Goal: Task Accomplishment & Management: Manage account settings

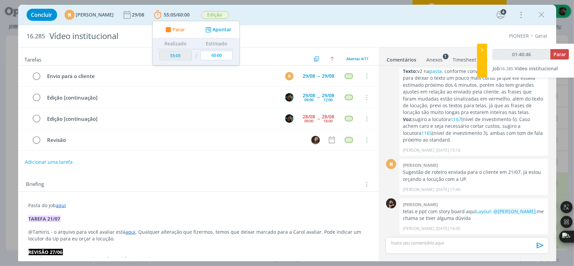
click at [366, 18] on div "Concluir M [PERSON_NAME] 29/08 55:05 / 60:00 Parar Apontar Data * [DATE] Horas …" at bounding box center [287, 15] width 528 height 16
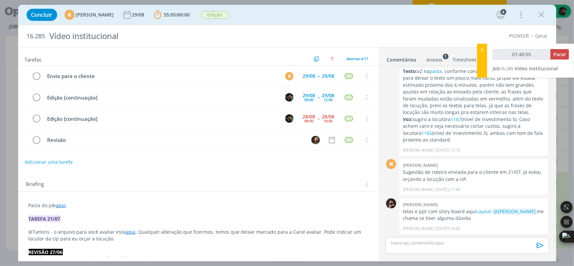
drag, startPoint x: 542, startPoint y: 16, endPoint x: 459, endPoint y: 58, distance: 92.7
click at [542, 16] on icon "dialog" at bounding box center [541, 15] width 10 height 10
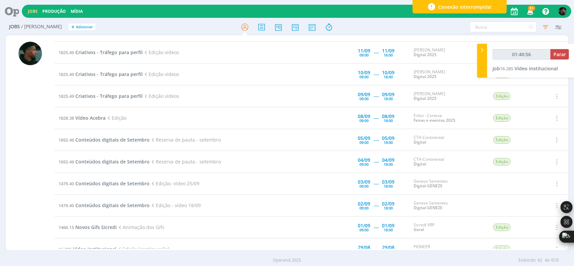
scroll to position [344, 0]
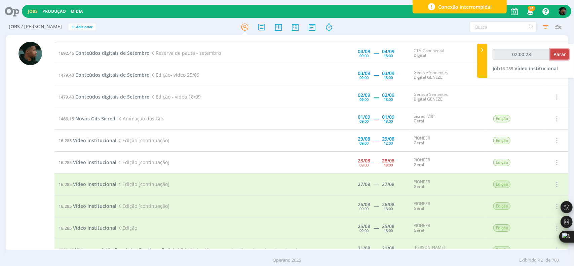
click at [561, 55] on span "Parar" at bounding box center [559, 54] width 12 height 6
type input "02:01:00"
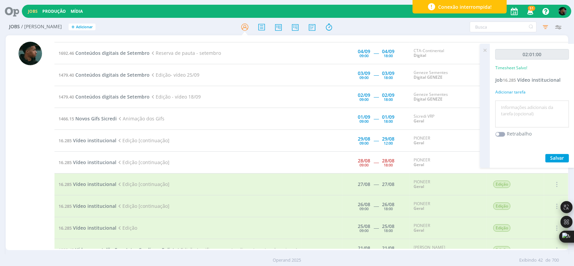
click at [515, 108] on textarea at bounding box center [532, 114] width 70 height 24
type textarea "edição + arquivos"
click at [554, 156] on span "Salvar" at bounding box center [557, 158] width 14 height 6
click at [93, 159] on span "Vídeo institucional" at bounding box center [94, 162] width 43 height 6
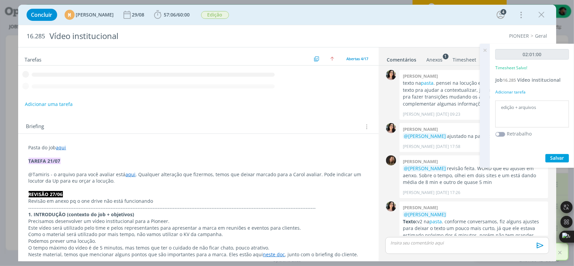
scroll to position [156, 0]
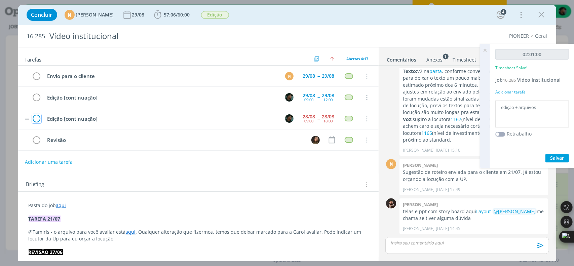
click at [35, 115] on icon "dialog" at bounding box center [36, 119] width 9 height 10
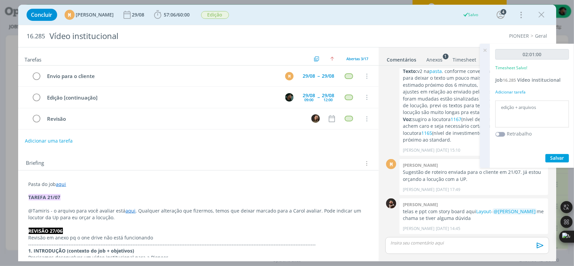
click at [543, 18] on icon "dialog" at bounding box center [541, 15] width 10 height 10
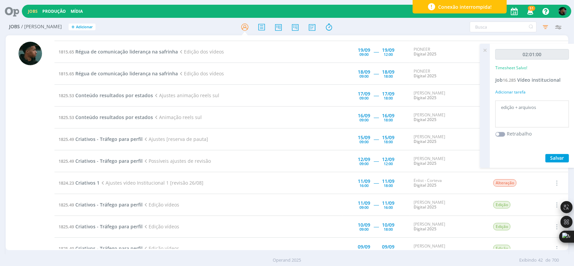
scroll to position [75, 0]
